Goal: Task Accomplishment & Management: Use online tool/utility

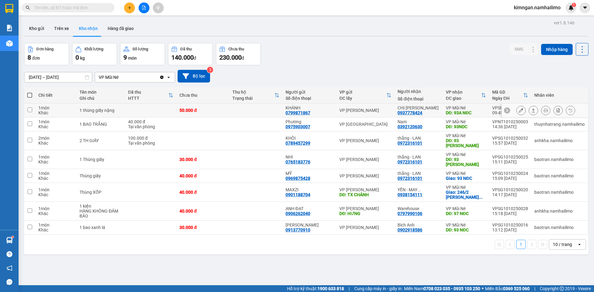
click at [508, 112] on div at bounding box center [544, 111] width 87 height 14
click at [511, 110] on div at bounding box center [544, 111] width 87 height 14
click at [516, 110] on div at bounding box center [520, 110] width 9 height 9
click at [519, 110] on icon at bounding box center [521, 110] width 4 height 4
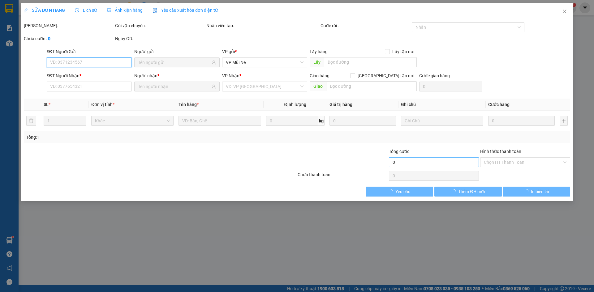
type input "0799871867"
type input "KHÁNH"
type input "0937778424"
type input "CHỊ [PERSON_NAME]"
type input "93A NĐC"
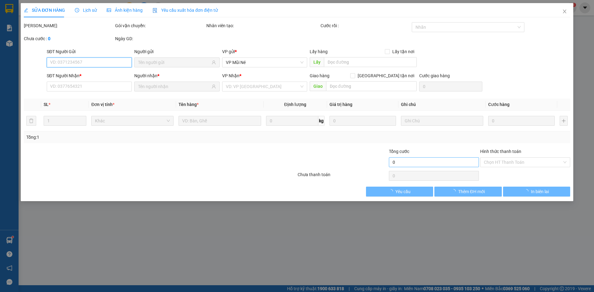
type input "50.000"
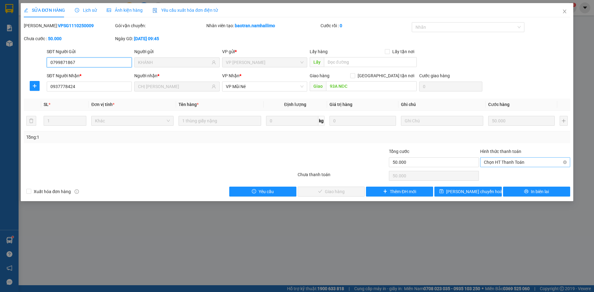
click at [500, 164] on span "Chọn HT Thanh Toán" at bounding box center [525, 162] width 83 height 9
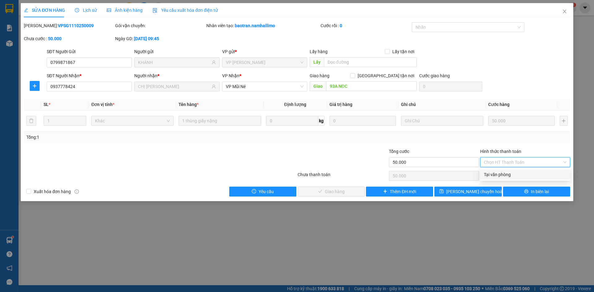
click at [499, 176] on div "Tại văn phòng" at bounding box center [525, 174] width 83 height 7
type input "0"
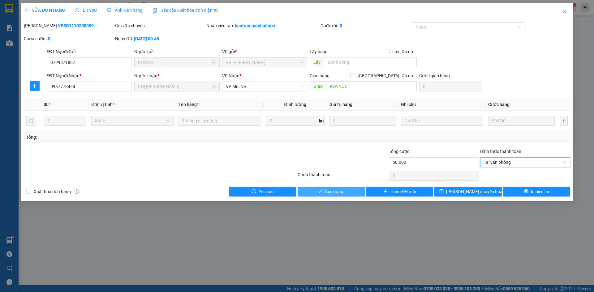
click at [327, 192] on span "Giao hàng" at bounding box center [335, 191] width 20 height 7
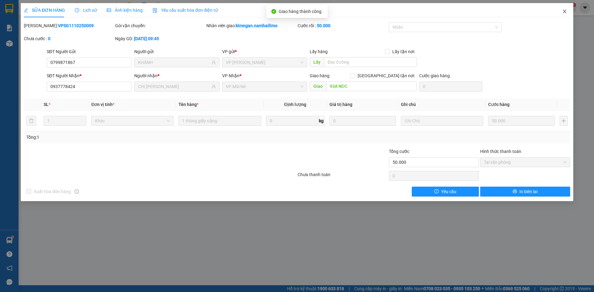
click at [563, 8] on span "Close" at bounding box center [564, 11] width 17 height 17
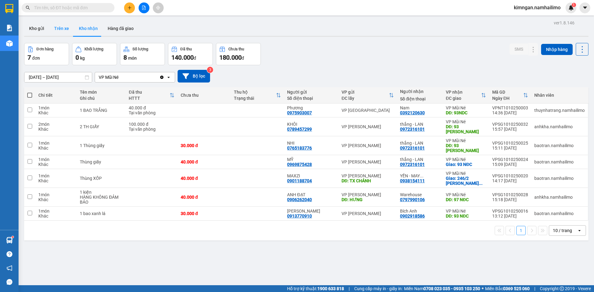
click at [65, 28] on button "Trên xe" at bounding box center [61, 28] width 25 height 15
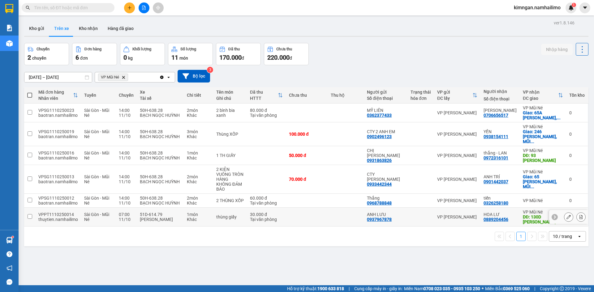
click at [142, 217] on div "[PERSON_NAME]" at bounding box center [160, 219] width 41 height 5
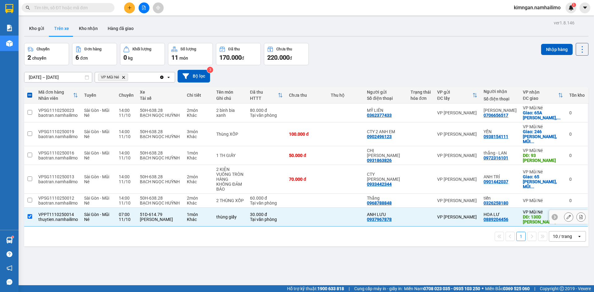
click at [142, 217] on div "[PERSON_NAME]" at bounding box center [160, 219] width 41 height 5
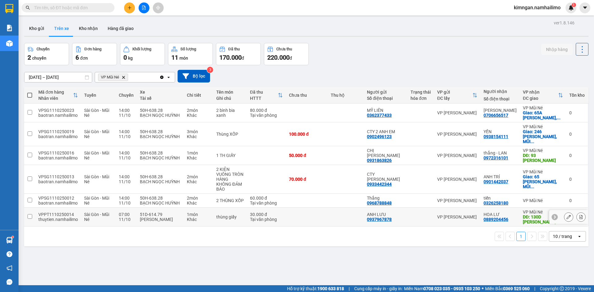
click at [344, 212] on td at bounding box center [346, 217] width 36 height 19
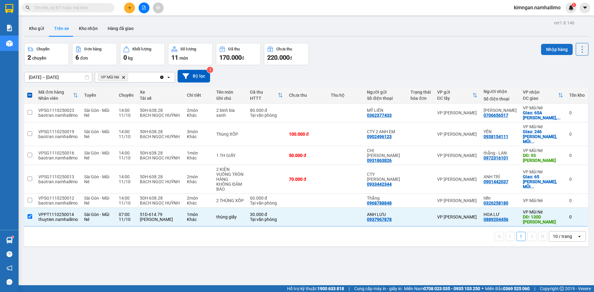
click at [546, 47] on button "Nhập hàng" at bounding box center [557, 49] width 32 height 11
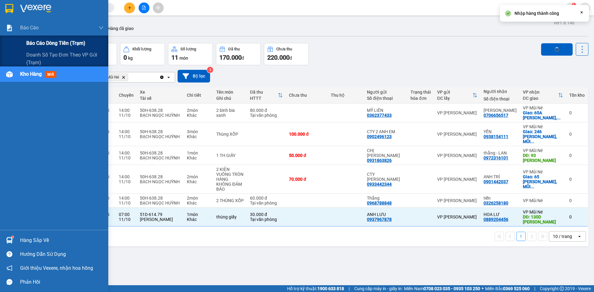
checkbox input "false"
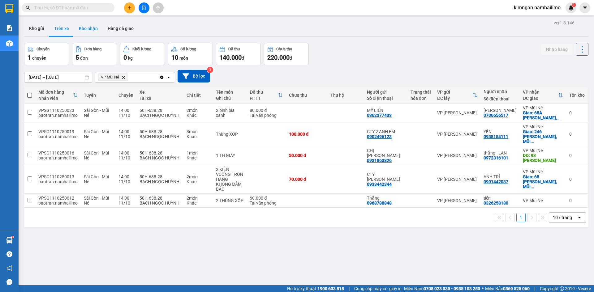
click at [84, 32] on button "Kho nhận" at bounding box center [88, 28] width 29 height 15
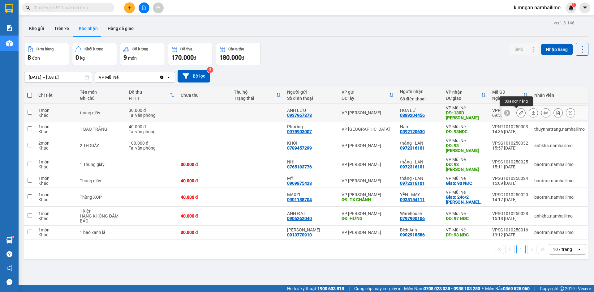
click at [518, 115] on button at bounding box center [521, 113] width 9 height 11
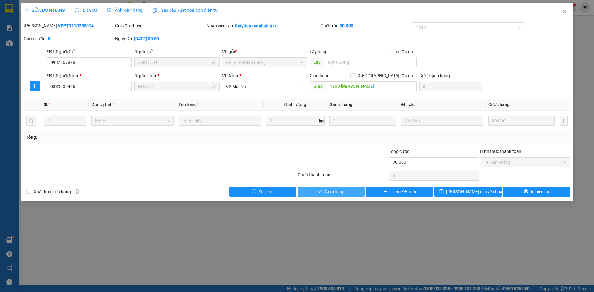
click at [343, 190] on span "Giao hàng" at bounding box center [335, 191] width 20 height 7
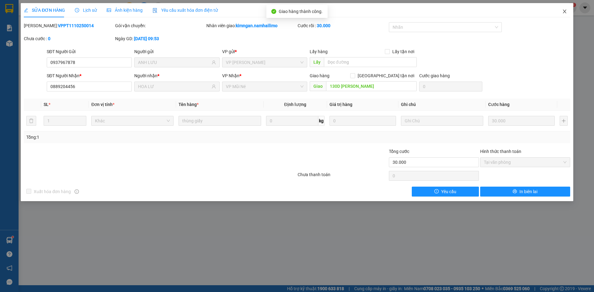
click at [565, 11] on icon "close" at bounding box center [564, 12] width 3 height 4
